Goal: Task Accomplishment & Management: Manage account settings

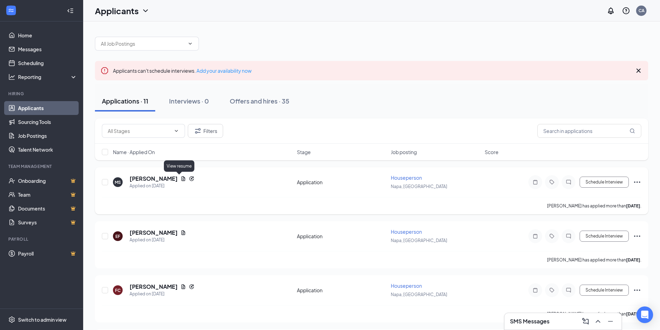
click at [180, 178] on icon "Document" at bounding box center [183, 179] width 6 height 6
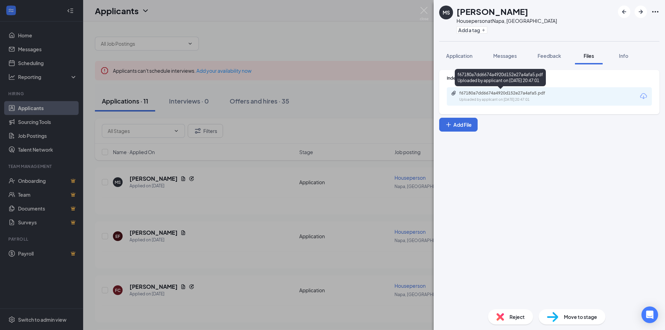
click at [512, 92] on div "f67180a7dd6674a4920d152e27a4afa5.pdf" at bounding box center [507, 93] width 97 height 6
click at [170, 236] on div "MS [PERSON_NAME] Houseperson at [GEOGRAPHIC_DATA], [GEOGRAPHIC_DATA] Add a tag …" at bounding box center [332, 165] width 665 height 330
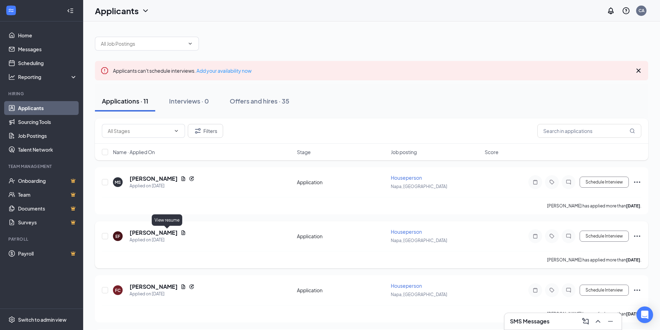
click at [180, 232] on icon "Document" at bounding box center [183, 233] width 6 height 6
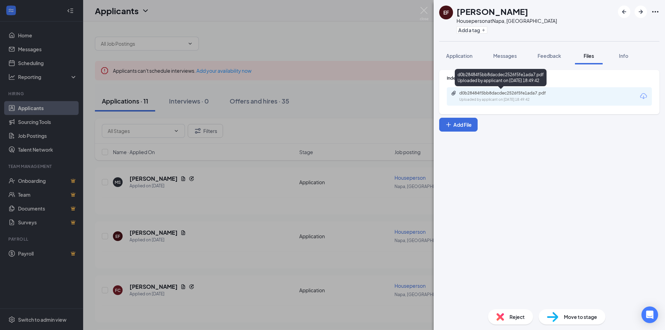
click at [505, 93] on div "d0b28484f5bb8dacdec2526f5fe1ada7.pdf" at bounding box center [507, 93] width 97 height 6
click at [148, 232] on div "EF [PERSON_NAME] Houseperson at [GEOGRAPHIC_DATA], [GEOGRAPHIC_DATA] Add a tag …" at bounding box center [332, 165] width 665 height 330
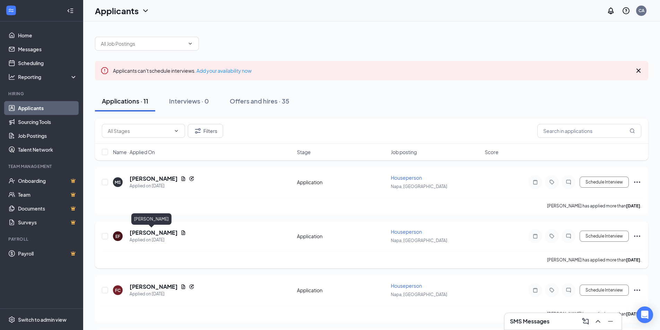
click at [143, 232] on h5 "[PERSON_NAME]" at bounding box center [153, 233] width 48 height 8
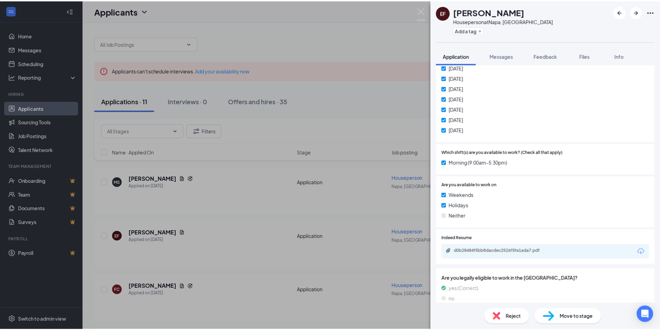
scroll to position [180, 0]
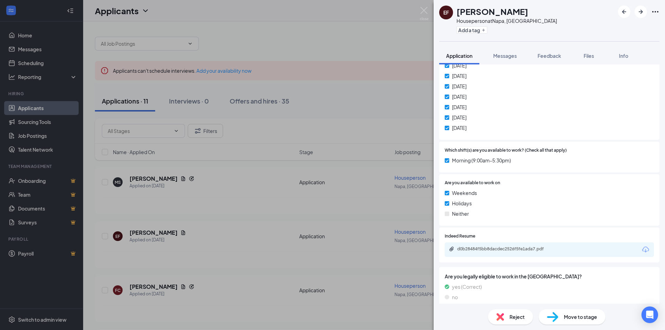
click at [167, 259] on div "EF [PERSON_NAME] Houseperson at [GEOGRAPHIC_DATA], [GEOGRAPHIC_DATA] Add a tag …" at bounding box center [332, 165] width 665 height 330
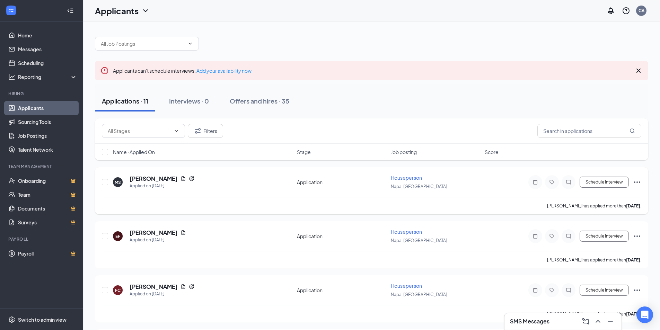
drag, startPoint x: 226, startPoint y: 207, endPoint x: 225, endPoint y: 197, distance: 10.5
click at [226, 207] on div "[PERSON_NAME] has applied more than [DATE] ." at bounding box center [371, 205] width 539 height 17
click at [180, 232] on icon "Document" at bounding box center [183, 233] width 6 height 6
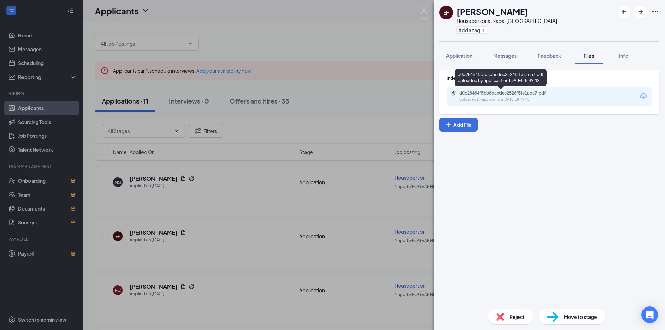
click at [496, 93] on div "d0b28484f5bb8dacdec2526f5fe1ada7.pdf" at bounding box center [507, 93] width 97 height 6
click at [153, 261] on div "EF [PERSON_NAME] Houseperson at [GEOGRAPHIC_DATA], [GEOGRAPHIC_DATA] Add a tag …" at bounding box center [332, 165] width 665 height 330
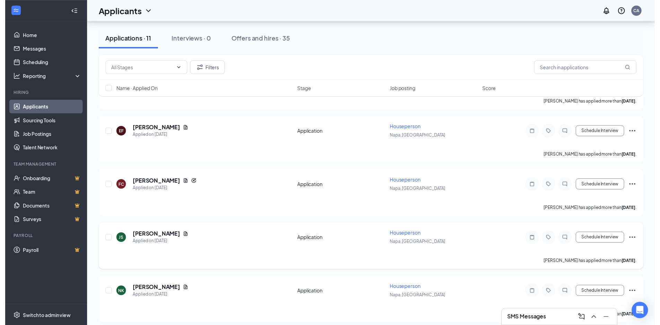
scroll to position [104, 0]
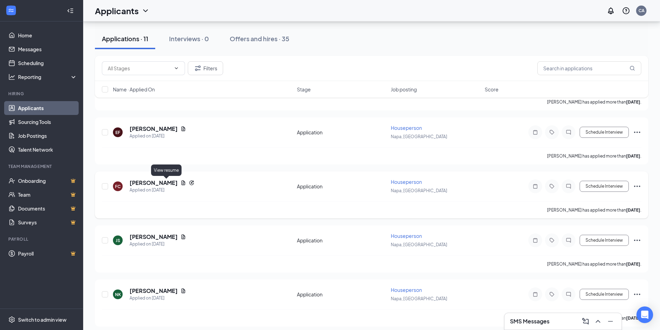
click at [180, 182] on icon "Document" at bounding box center [183, 183] width 6 height 6
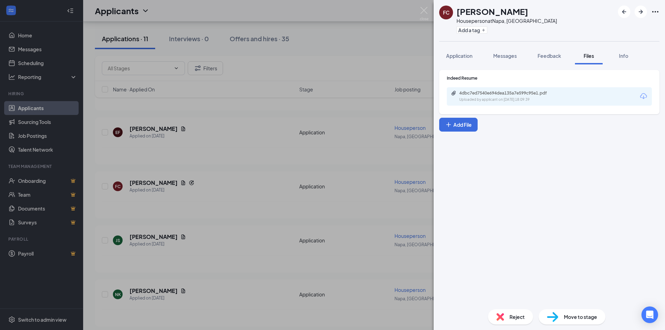
click at [485, 90] on div "4dbc7ed7540e694dea135a7e599c95e1.pdf" at bounding box center [507, 93] width 97 height 6
click at [138, 182] on div "FC [PERSON_NAME] Houseperson at [GEOGRAPHIC_DATA], [GEOGRAPHIC_DATA] Add a tag …" at bounding box center [332, 165] width 665 height 330
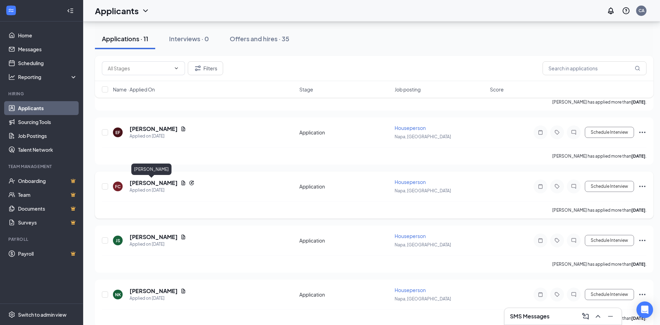
click at [143, 184] on h5 "[PERSON_NAME]" at bounding box center [153, 183] width 48 height 8
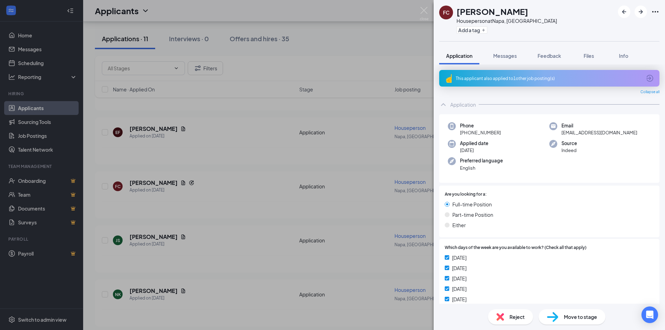
click at [645, 79] on icon "ArrowCircle" at bounding box center [649, 78] width 8 height 8
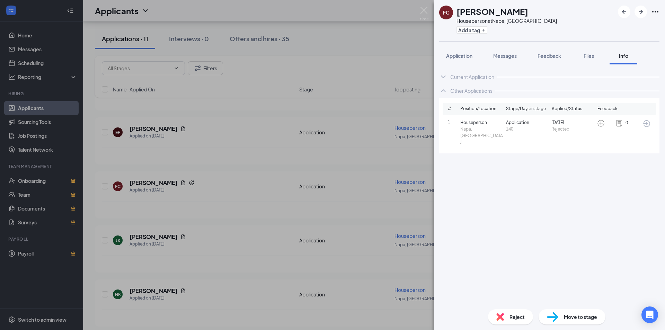
click at [218, 204] on div "FC [PERSON_NAME] Houseperson at [GEOGRAPHIC_DATA], [GEOGRAPHIC_DATA] Add a tag …" at bounding box center [332, 165] width 665 height 330
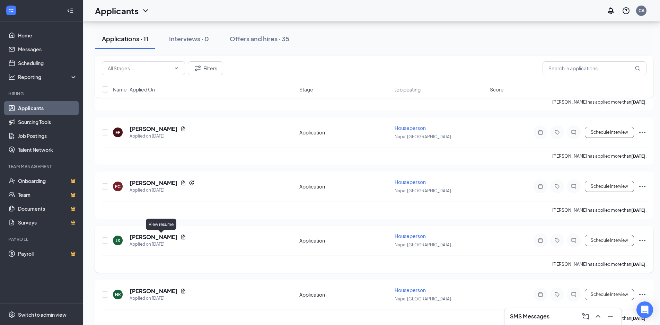
click at [181, 237] on icon "Document" at bounding box center [183, 236] width 4 height 5
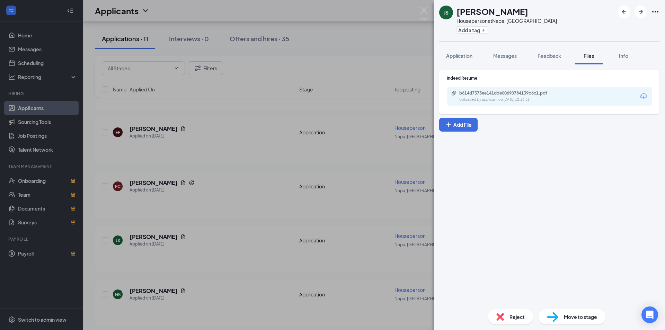
click at [521, 89] on div "b614d7373ee141dde00690784139b6c1.pdf Uploaded by applicant on [DATE] 12:16:31" at bounding box center [549, 96] width 205 height 18
click at [520, 90] on div "b614d7373ee141dde00690784139b6c1.pdf" at bounding box center [507, 93] width 97 height 6
click at [423, 10] on img at bounding box center [424, 14] width 9 height 14
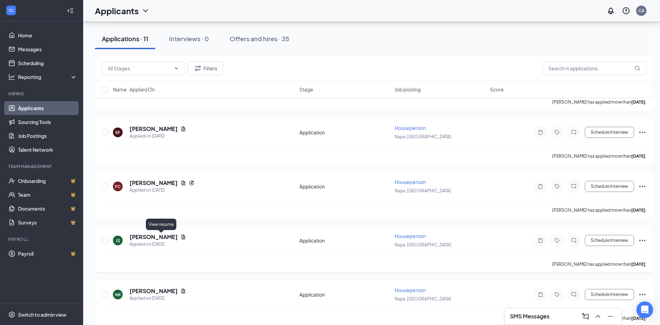
click at [181, 237] on icon "Document" at bounding box center [183, 236] width 4 height 5
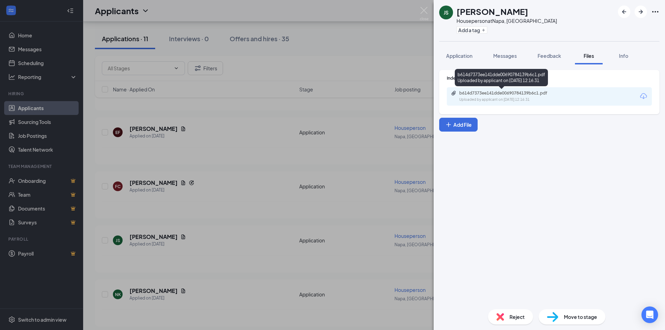
click at [487, 93] on div "b614d7373ee141dde00690784139b6c1.pdf" at bounding box center [507, 93] width 97 height 6
click at [422, 11] on img at bounding box center [424, 14] width 9 height 14
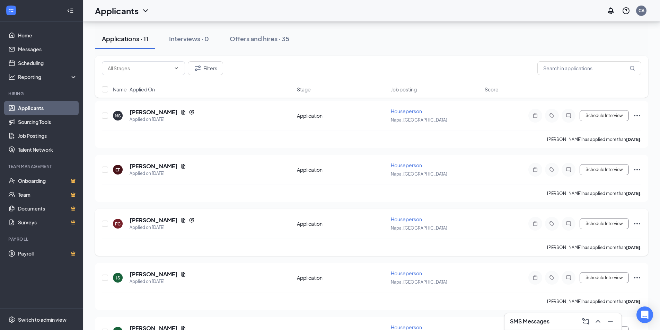
scroll to position [69, 0]
